Goal: Information Seeking & Learning: Check status

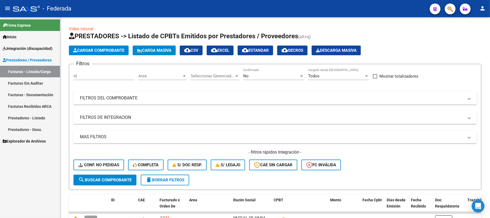
click at [35, 46] on span "Integración (discapacidad)" at bounding box center [28, 48] width 50 height 6
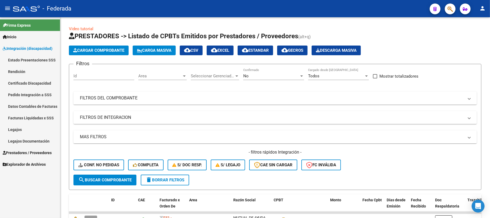
click at [24, 117] on link "Facturas Liquidadas x SSS" at bounding box center [30, 118] width 60 height 12
click at [99, 98] on mat-panel-title "FILTROS DEL COMPROBANTE" at bounding box center [272, 98] width 384 height 6
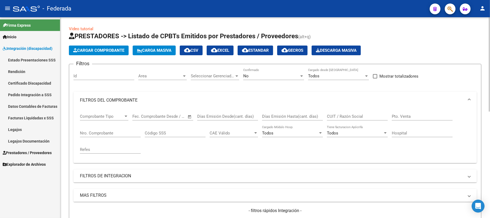
click at [344, 117] on input "CUIT / Razón Social" at bounding box center [357, 116] width 61 height 5
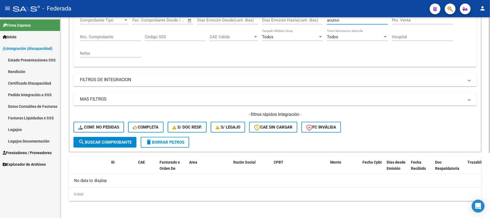
type input "acurso"
click at [131, 140] on span "search Buscar Comprobante" at bounding box center [104, 142] width 53 height 5
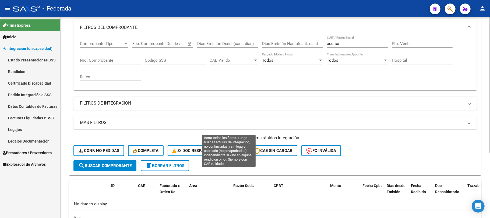
scroll to position [60, 0]
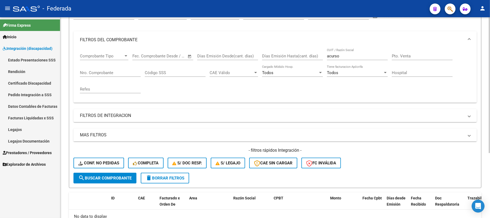
click at [330, 58] on input "acurso" at bounding box center [357, 56] width 61 height 5
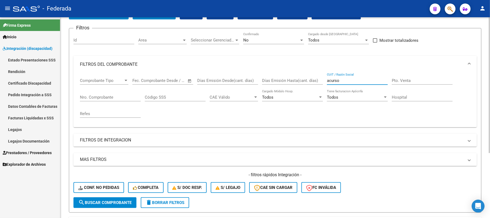
scroll to position [24, 0]
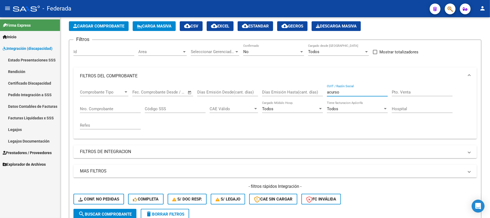
click at [43, 93] on link "Pedido Integración a SSS" at bounding box center [30, 95] width 60 height 12
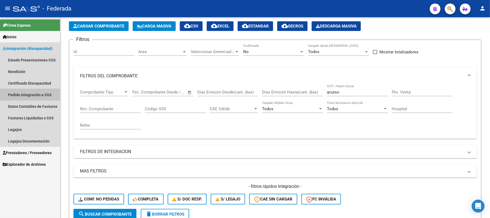
click at [36, 91] on link "Pedido Integración a SSS" at bounding box center [30, 95] width 60 height 12
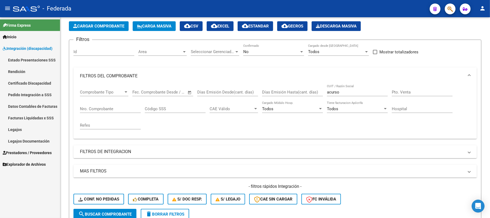
click at [41, 117] on link "Facturas Liquidadas x SSS" at bounding box center [30, 118] width 60 height 12
click at [36, 94] on link "Pedido Integración a SSS" at bounding box center [30, 95] width 60 height 12
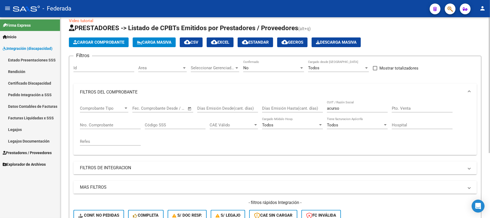
scroll to position [0, 0]
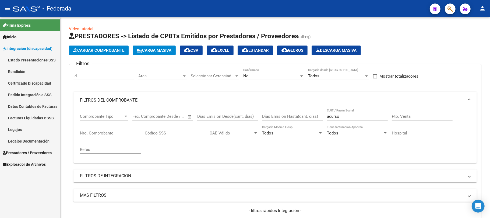
click at [26, 61] on link "Estado Presentaciones SSS" at bounding box center [30, 60] width 60 height 12
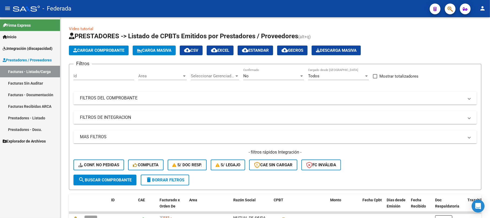
click at [22, 47] on span "Integración (discapacidad)" at bounding box center [28, 48] width 50 height 6
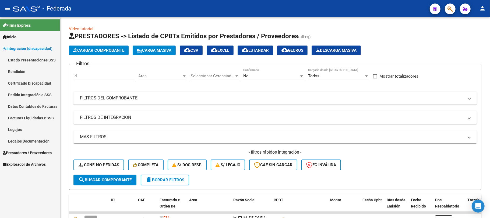
click at [26, 115] on link "Facturas Liquidadas x SSS" at bounding box center [30, 118] width 60 height 12
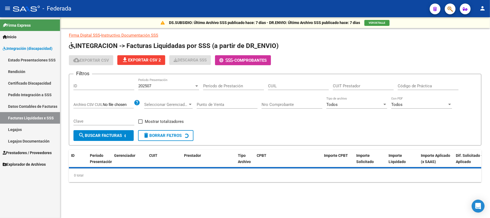
click at [350, 83] on input "CUIT Prestador" at bounding box center [363, 85] width 61 height 5
paste input
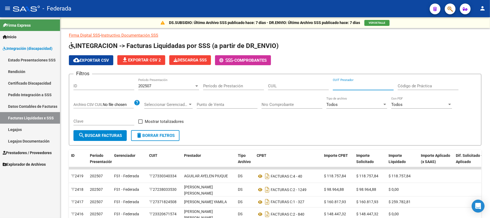
click at [37, 93] on link "Pedido Integración a SSS" at bounding box center [30, 95] width 60 height 12
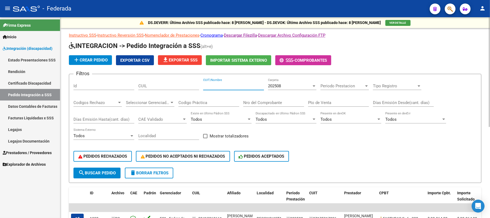
click at [239, 86] on input "CUIT/Nombre" at bounding box center [233, 85] width 61 height 5
paste input "acurso"
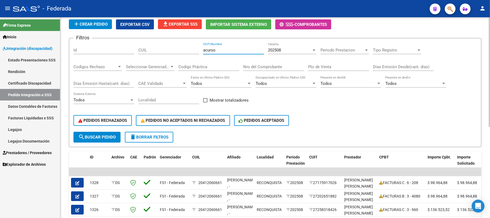
type input "acurso"
click at [102, 140] on button "search Buscar Pedido" at bounding box center [96, 136] width 47 height 11
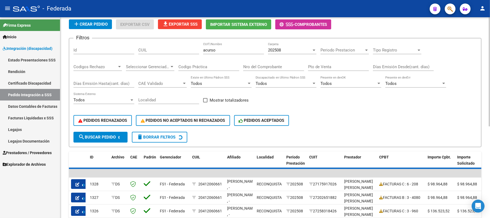
scroll to position [30, 0]
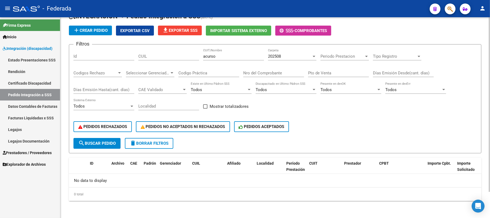
click at [290, 55] on div "202508" at bounding box center [290, 56] width 44 height 5
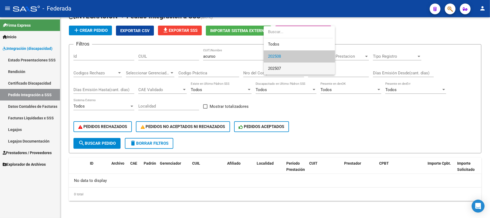
click at [283, 68] on span "202507" at bounding box center [299, 68] width 63 height 12
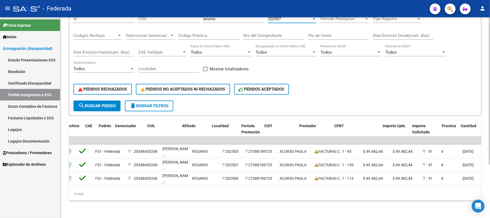
scroll to position [0, 30]
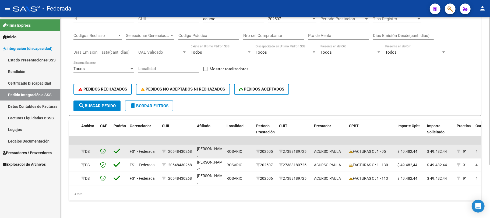
click at [186, 148] on div "20548430268" at bounding box center [180, 151] width 24 height 6
copy div "20548430268"
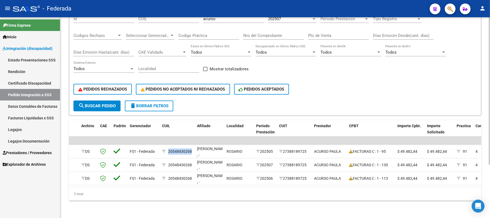
scroll to position [36, 0]
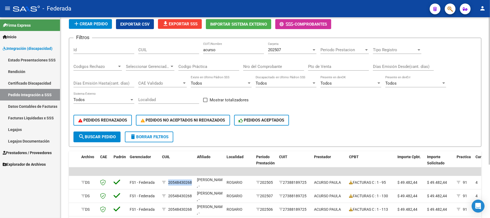
click at [137, 134] on span "delete Borrar Filtros" at bounding box center [149, 136] width 39 height 5
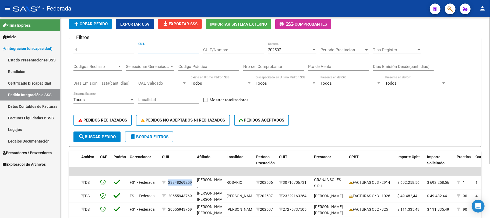
click at [184, 47] on input "CUIL" at bounding box center [168, 49] width 61 height 5
paste input "20548430268"
type input "20548430268"
click at [104, 141] on form "Filtros Id 20548430268 CUIL CUIT/Nombre 202507 Carpeta Periodo Prestacion Perio…" at bounding box center [275, 92] width 412 height 109
click at [104, 138] on span "search Buscar Pedido" at bounding box center [96, 136] width 37 height 5
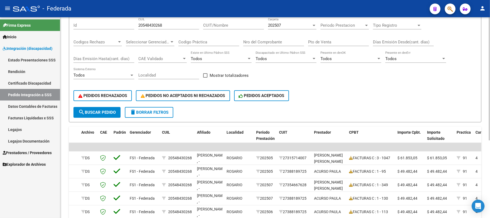
scroll to position [72, 0]
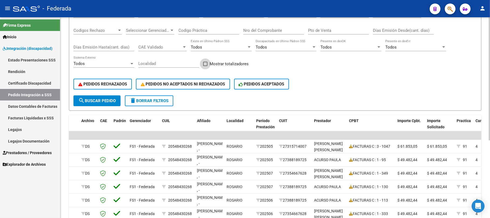
click at [205, 65] on span at bounding box center [205, 64] width 4 height 4
click at [205, 66] on input "Mostrar totalizadores" at bounding box center [205, 66] width 0 height 0
checkbox input "true"
click at [116, 101] on button "search Buscar Pedido" at bounding box center [96, 100] width 47 height 11
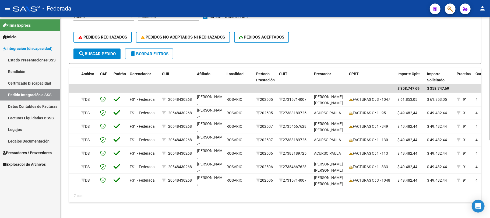
scroll to position [126, 0]
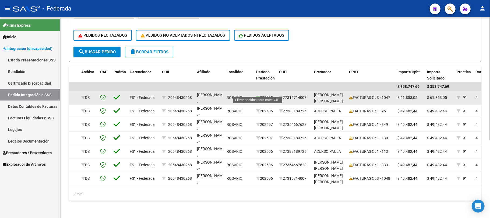
click at [258, 95] on icon at bounding box center [258, 97] width 4 height 4
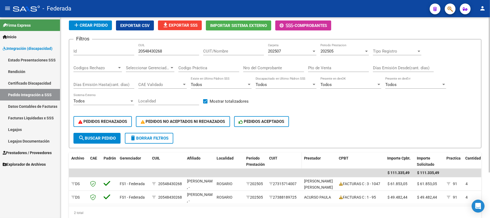
scroll to position [23, 0]
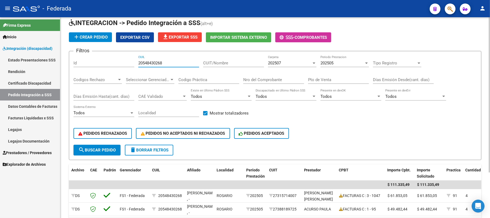
click at [158, 63] on input "20548430268" at bounding box center [168, 62] width 61 height 5
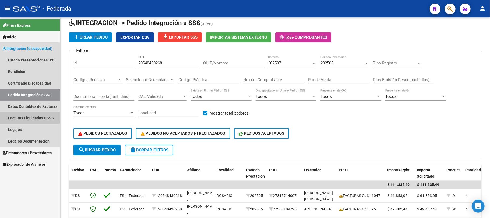
click at [20, 116] on link "Facturas Liquidadas x SSS" at bounding box center [30, 118] width 60 height 12
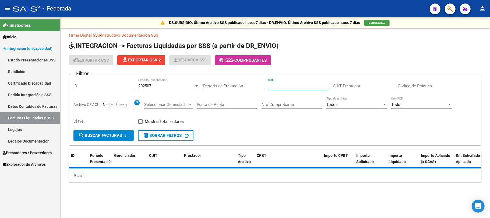
click at [279, 85] on input "CUIL" at bounding box center [298, 85] width 61 height 5
paste input "20-54843026-8"
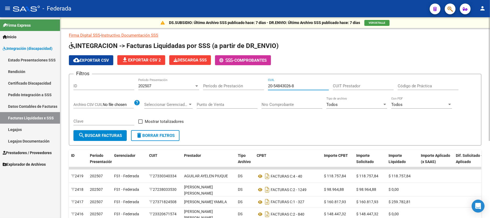
type input "20-54843026-8"
click at [112, 135] on span "search Buscar Facturas" at bounding box center [100, 135] width 44 height 5
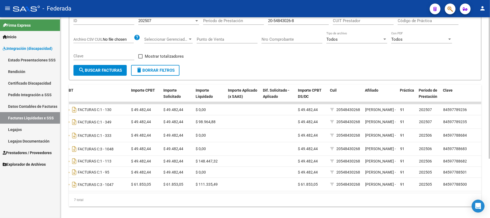
scroll to position [48, 0]
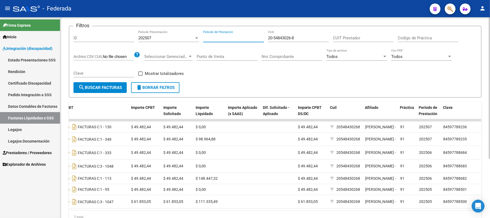
click at [239, 38] on input "Período de Prestación" at bounding box center [233, 37] width 61 height 5
type input "202505"
click at [102, 90] on button "search Buscar Facturas" at bounding box center [99, 87] width 53 height 11
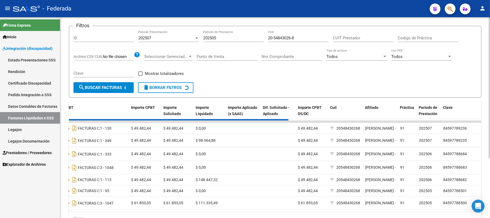
scroll to position [17, 0]
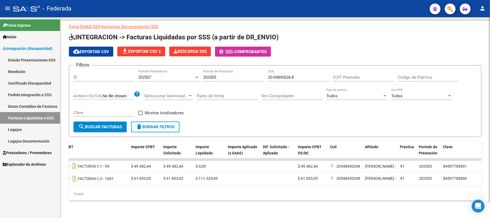
click at [138, 111] on span at bounding box center [140, 113] width 4 height 4
click at [140, 115] on input "Mostrar totalizadores" at bounding box center [140, 115] width 0 height 0
checkbox input "true"
click at [109, 124] on span "search Buscar Facturas" at bounding box center [100, 126] width 44 height 5
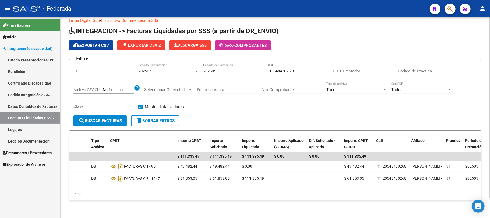
scroll to position [0, 148]
click at [211, 70] on input "202505" at bounding box center [233, 71] width 61 height 5
click at [218, 70] on input "202505" at bounding box center [233, 71] width 61 height 5
click at [204, 70] on input "202505" at bounding box center [233, 71] width 61 height 5
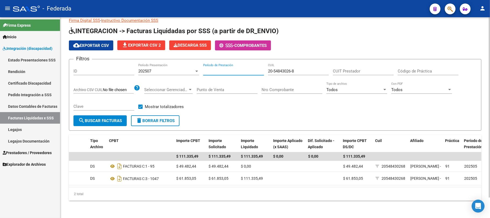
click at [116, 115] on button "search Buscar Facturas" at bounding box center [99, 120] width 53 height 11
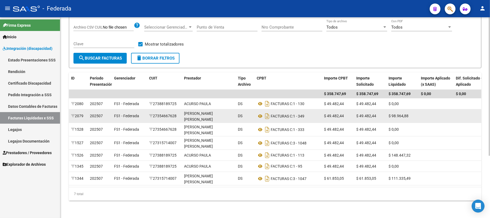
scroll to position [17, 0]
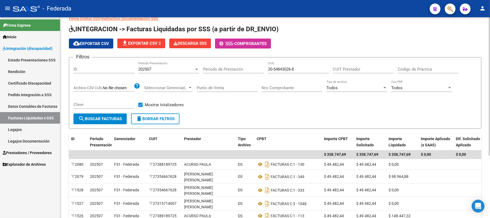
click at [263, 88] on input "Nro Comprobante" at bounding box center [291, 87] width 61 height 5
type input "642"
drag, startPoint x: 307, startPoint y: 70, endPoint x: 243, endPoint y: 69, distance: 63.2
click at [243, 69] on div "Filtros ID 202507 Período Presentación Período de Prestación 20-54843026-8 CUIL…" at bounding box center [274, 88] width 403 height 52
click at [94, 120] on span "search Buscar Facturas" at bounding box center [100, 118] width 44 height 5
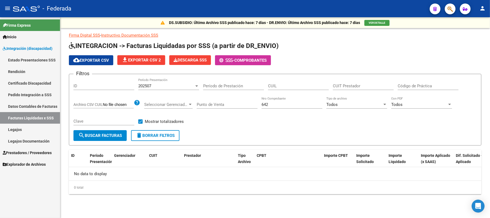
scroll to position [0, 0]
click at [262, 104] on input "642" at bounding box center [291, 104] width 61 height 5
click at [163, 83] on div "202507 Período Presentación" at bounding box center [168, 84] width 61 height 12
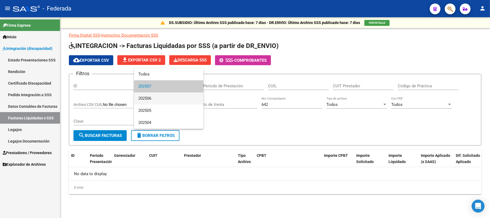
click at [158, 98] on span "202506" at bounding box center [168, 98] width 61 height 12
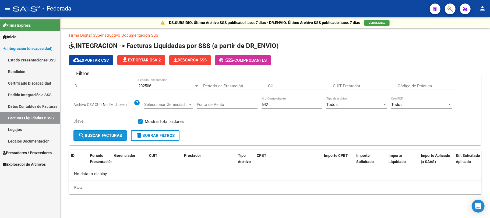
click at [115, 138] on button "search Buscar Facturas" at bounding box center [99, 135] width 53 height 11
click at [151, 83] on div "202506 Período Presentación" at bounding box center [168, 84] width 61 height 12
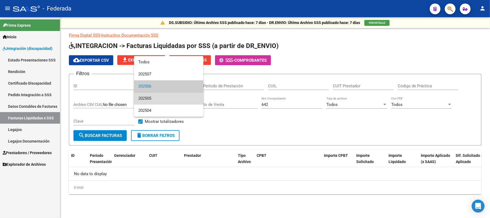
click at [149, 98] on span "202505" at bounding box center [168, 98] width 61 height 12
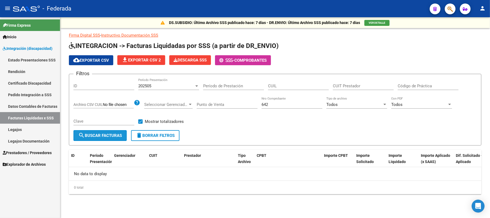
click at [108, 132] on button "search Buscar Facturas" at bounding box center [99, 135] width 53 height 11
click at [175, 86] on div "202505" at bounding box center [166, 85] width 56 height 5
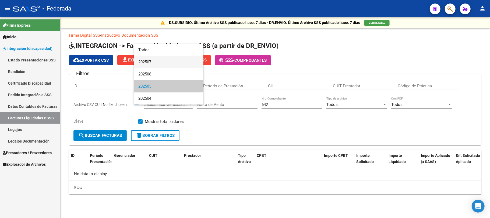
click at [157, 64] on span "202507" at bounding box center [168, 62] width 61 height 12
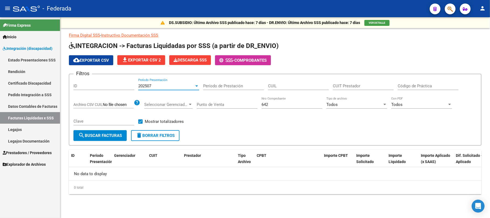
click at [263, 102] on input "642" at bounding box center [291, 104] width 61 height 5
type input "942"
click at [112, 135] on span "search Buscar Facturas" at bounding box center [100, 135] width 44 height 5
click at [167, 86] on div "202507" at bounding box center [166, 85] width 56 height 5
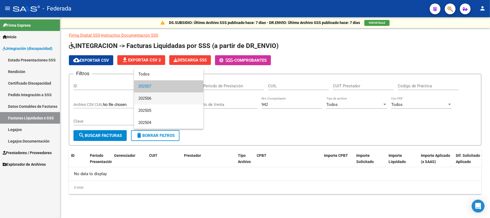
click at [159, 100] on span "202506" at bounding box center [168, 98] width 61 height 12
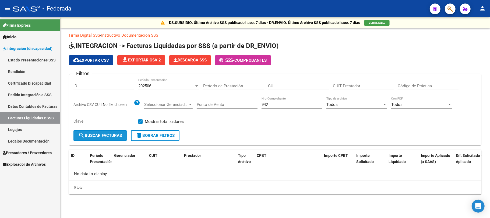
click at [102, 136] on span "search Buscar Facturas" at bounding box center [100, 135] width 44 height 5
click at [144, 85] on span "202506" at bounding box center [144, 85] width 13 height 5
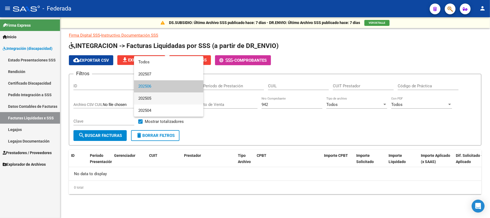
click at [145, 98] on span "202505" at bounding box center [168, 98] width 61 height 12
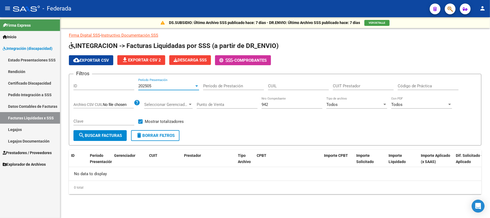
click at [107, 137] on span "search Buscar Facturas" at bounding box center [100, 135] width 44 height 5
click at [158, 83] on div "202505" at bounding box center [166, 85] width 56 height 5
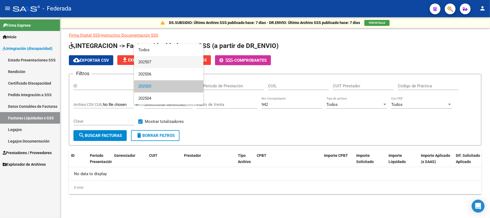
click at [155, 62] on span "202507" at bounding box center [168, 62] width 61 height 12
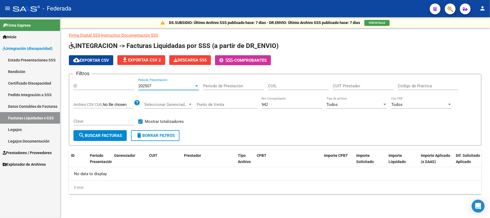
click at [115, 140] on button "search Buscar Facturas" at bounding box center [99, 135] width 53 height 11
click at [155, 135] on span "delete Borrar Filtros" at bounding box center [155, 135] width 39 height 5
checkbox input "false"
